Goal: Task Accomplishment & Management: Complete application form

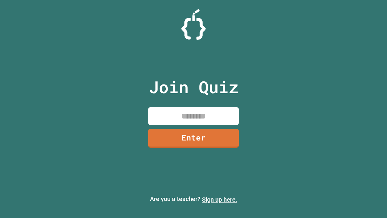
click at [220, 199] on link "Sign up here." at bounding box center [219, 199] width 35 height 7
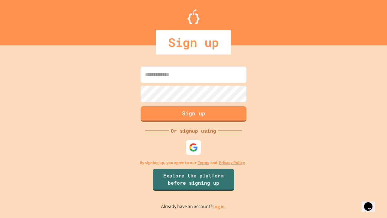
click at [220, 206] on link "Log in." at bounding box center [220, 206] width 14 height 6
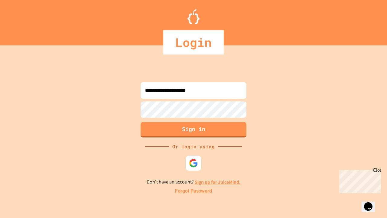
type input "**********"
